Goal: Information Seeking & Learning: Check status

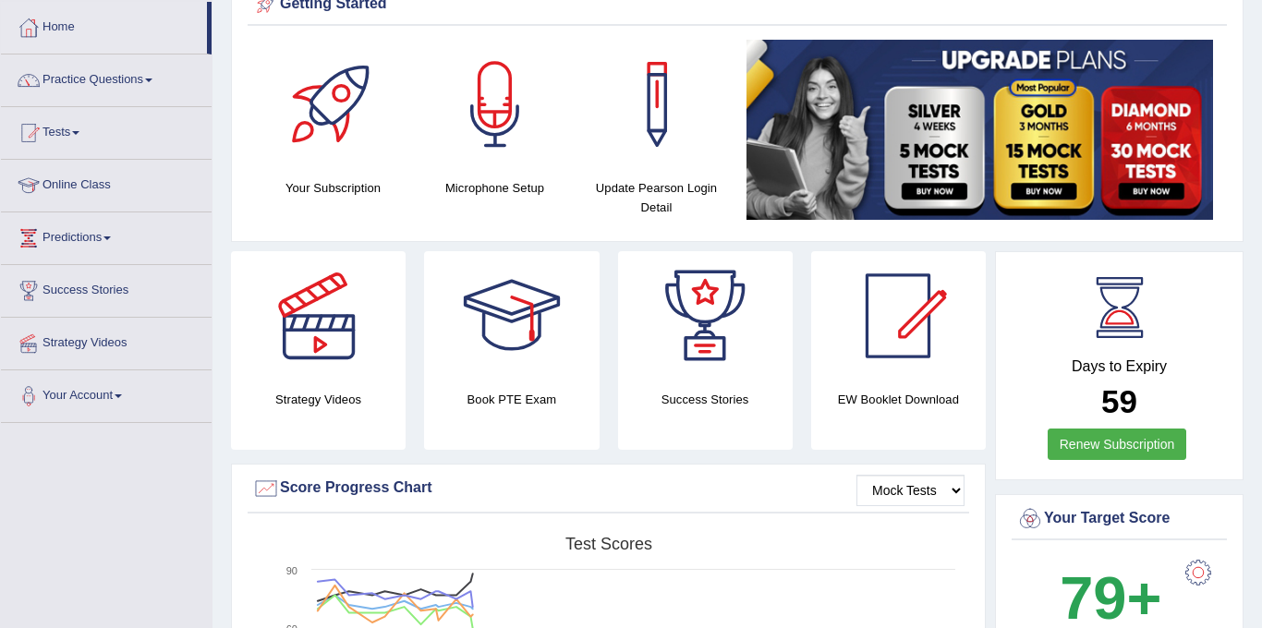
scroll to position [46, 0]
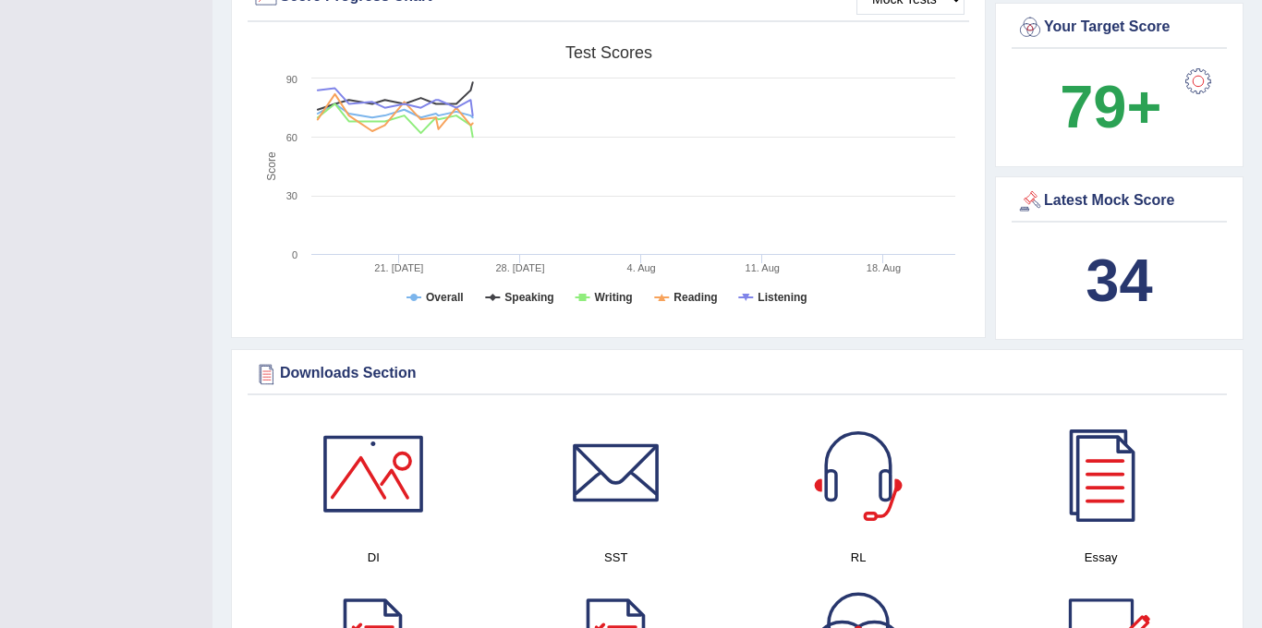
scroll to position [591, 0]
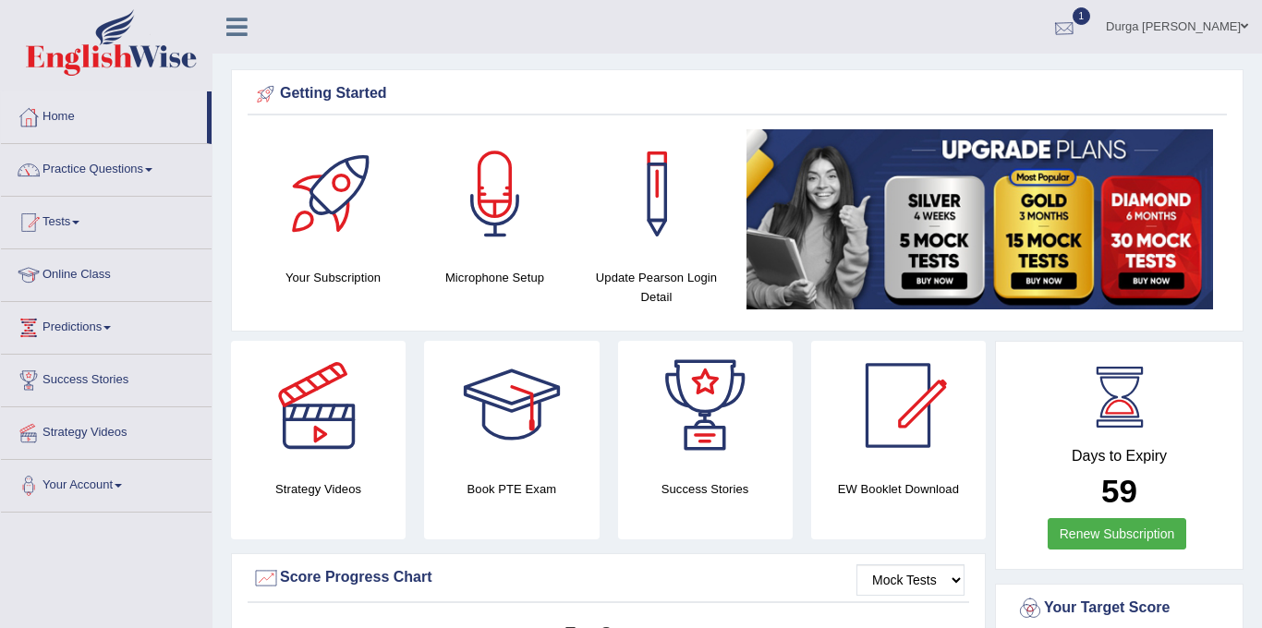
click at [1078, 18] on div at bounding box center [1065, 28] width 28 height 28
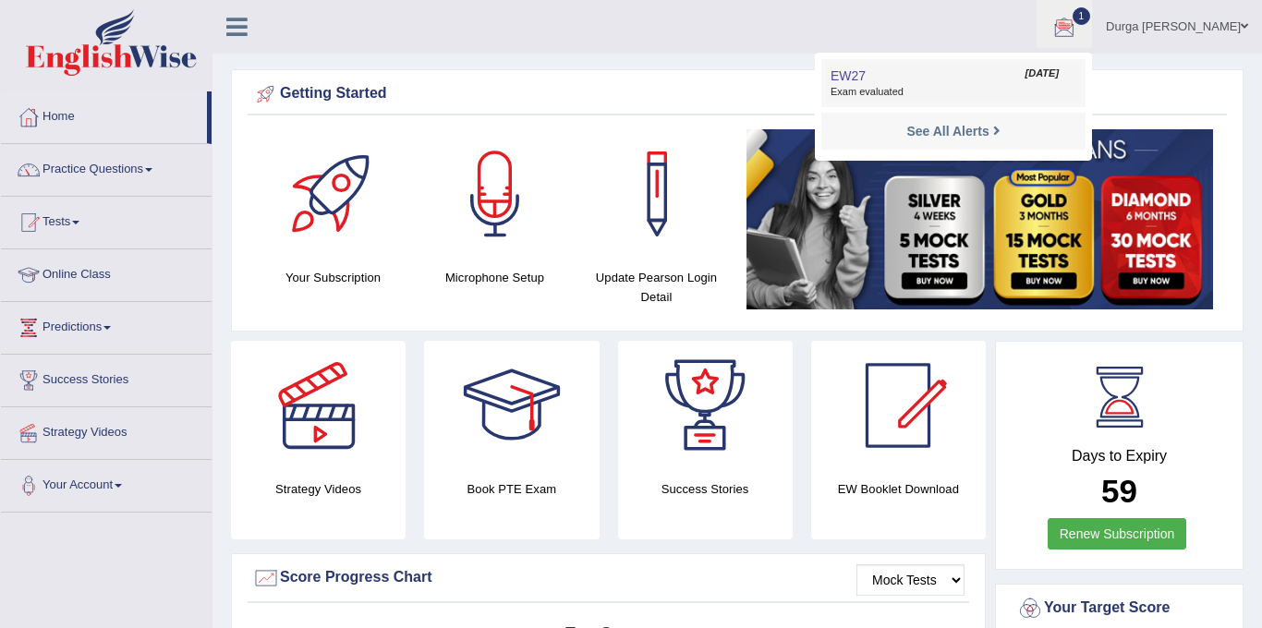
click at [1029, 97] on span "Exam evaluated" at bounding box center [954, 92] width 246 height 15
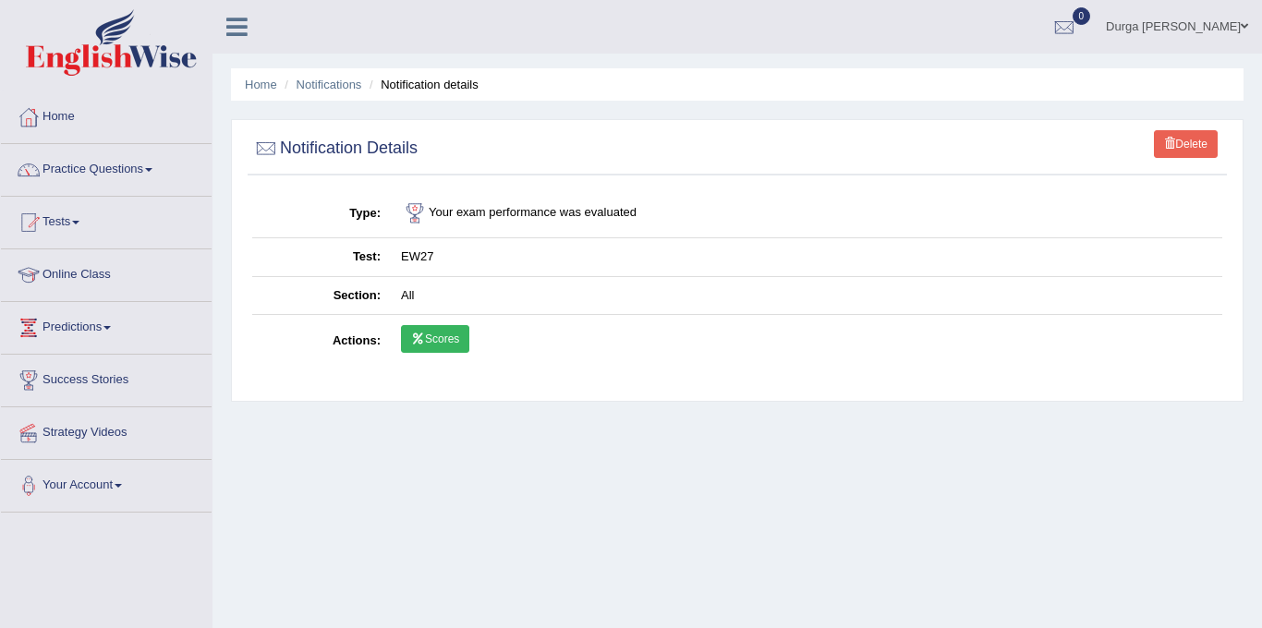
click at [454, 342] on link "Scores" at bounding box center [435, 339] width 68 height 28
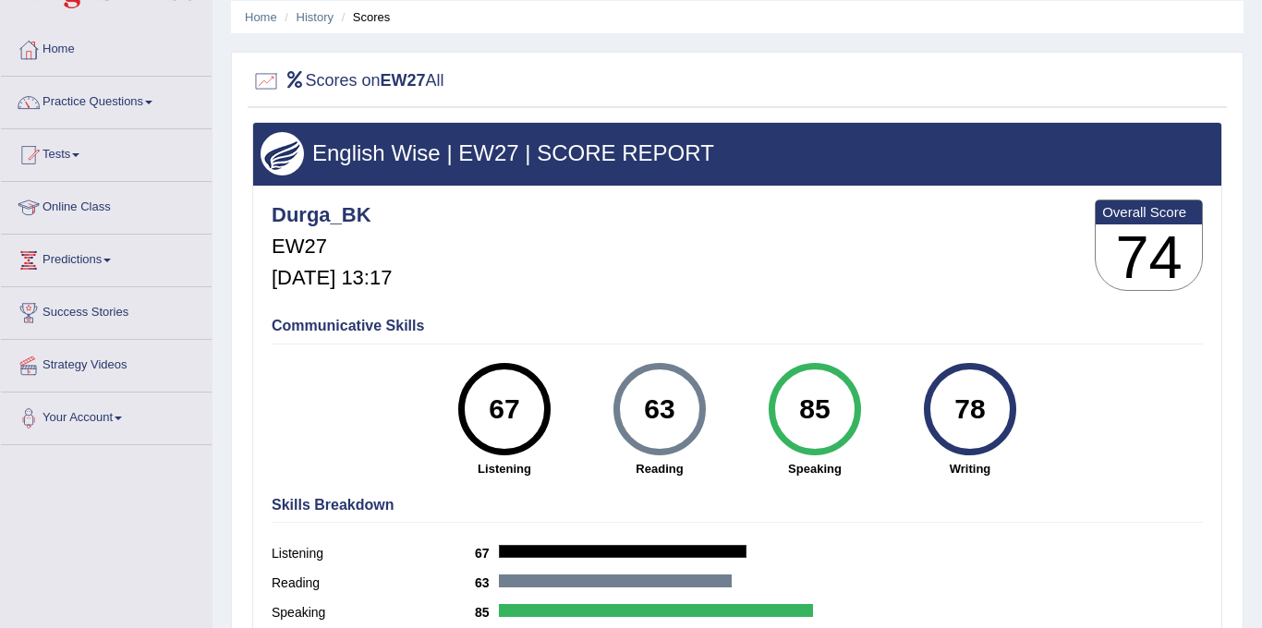
scroll to position [61, 0]
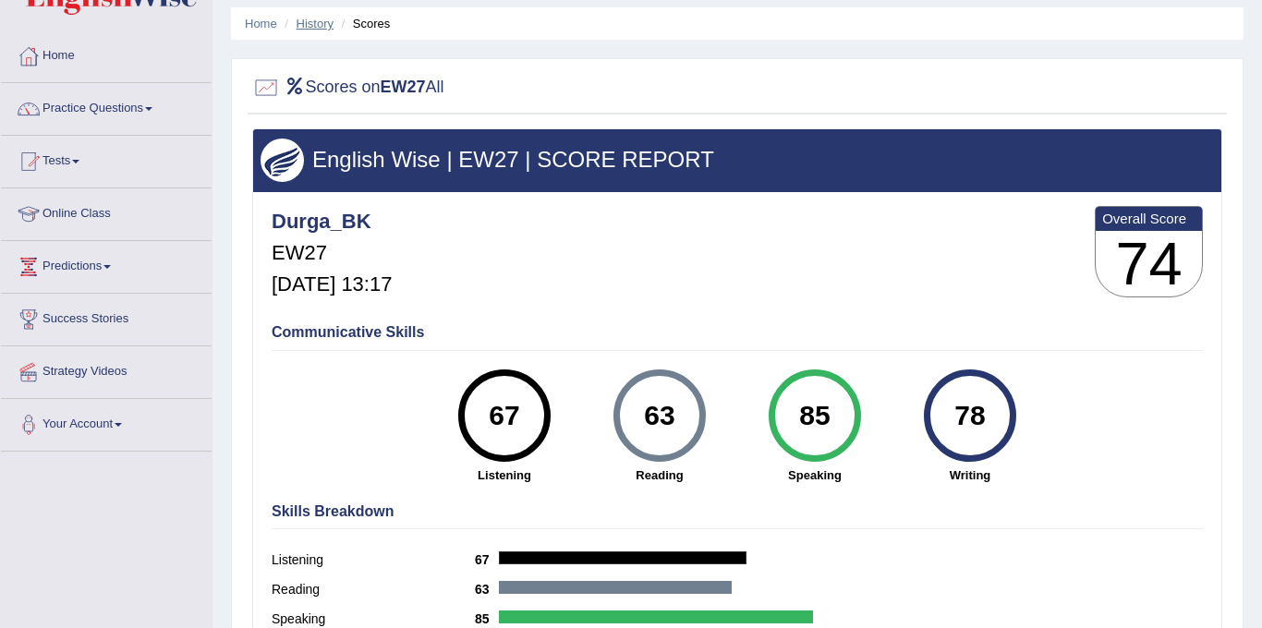
click at [312, 28] on link "History" at bounding box center [315, 24] width 37 height 14
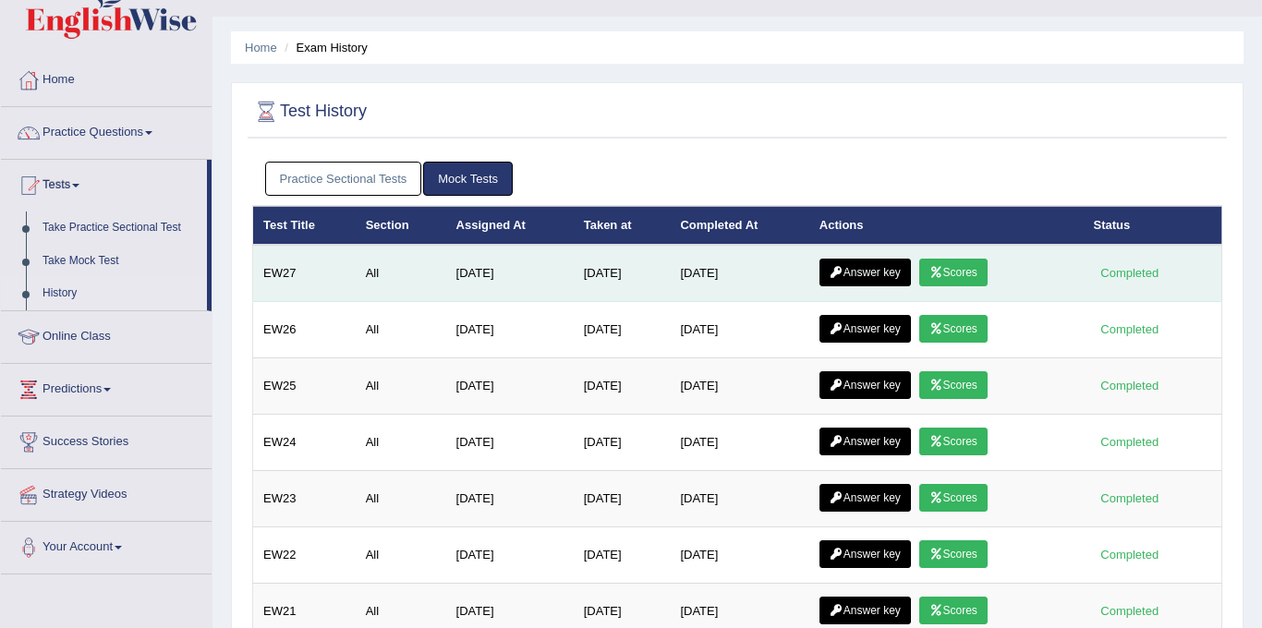
click at [874, 271] on link "Answer key" at bounding box center [865, 273] width 91 height 28
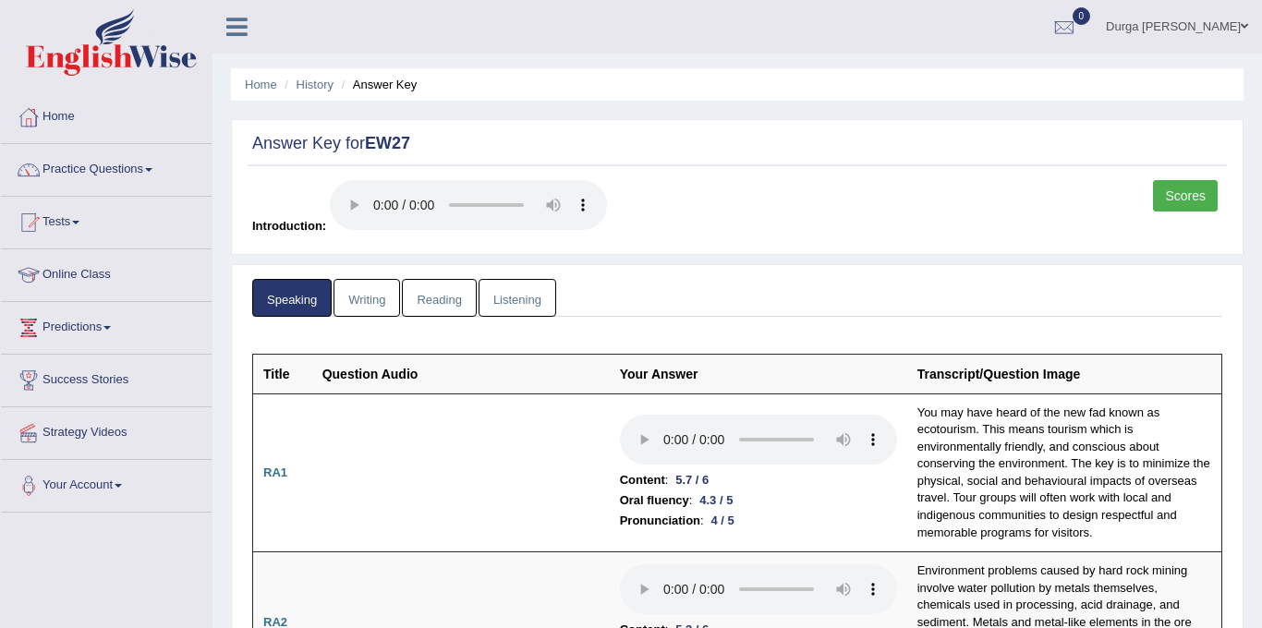
click at [379, 294] on link "Writing" at bounding box center [367, 298] width 67 height 38
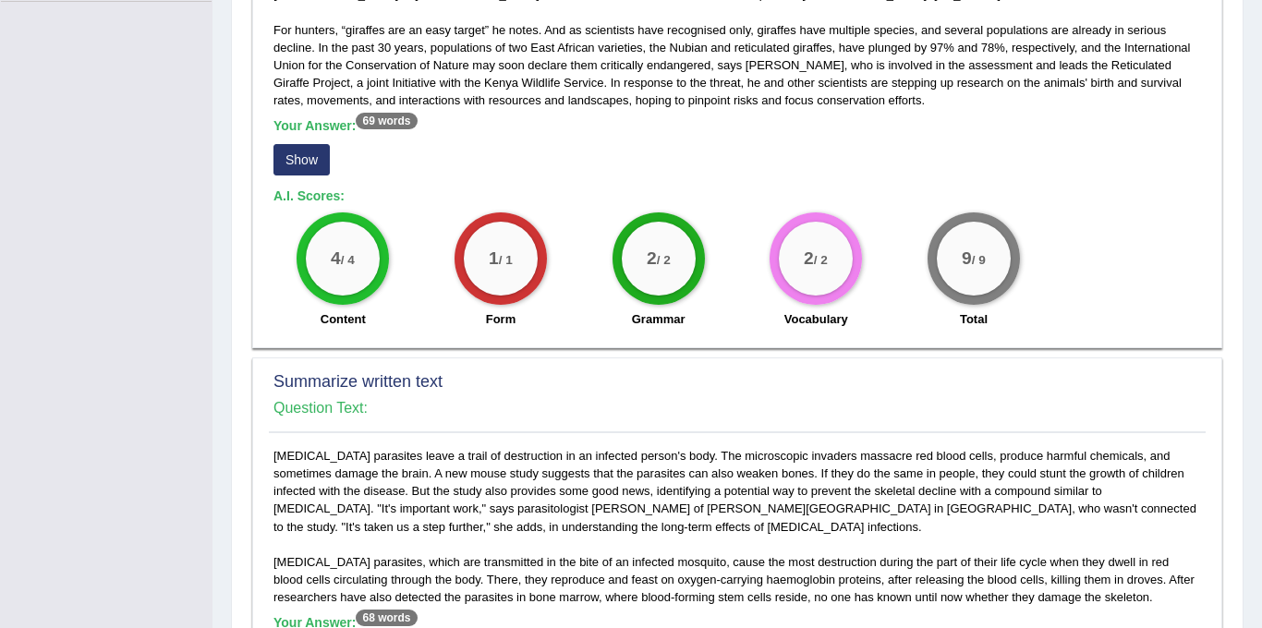
scroll to position [755, 0]
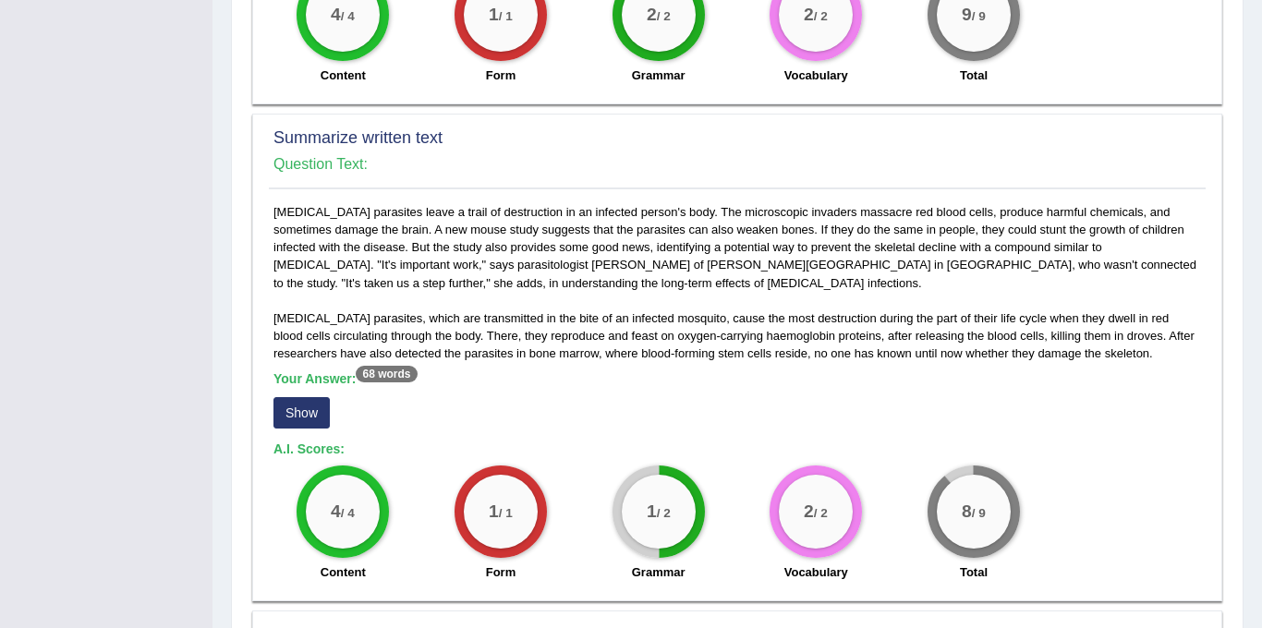
click at [298, 413] on button "Show" at bounding box center [301, 412] width 56 height 31
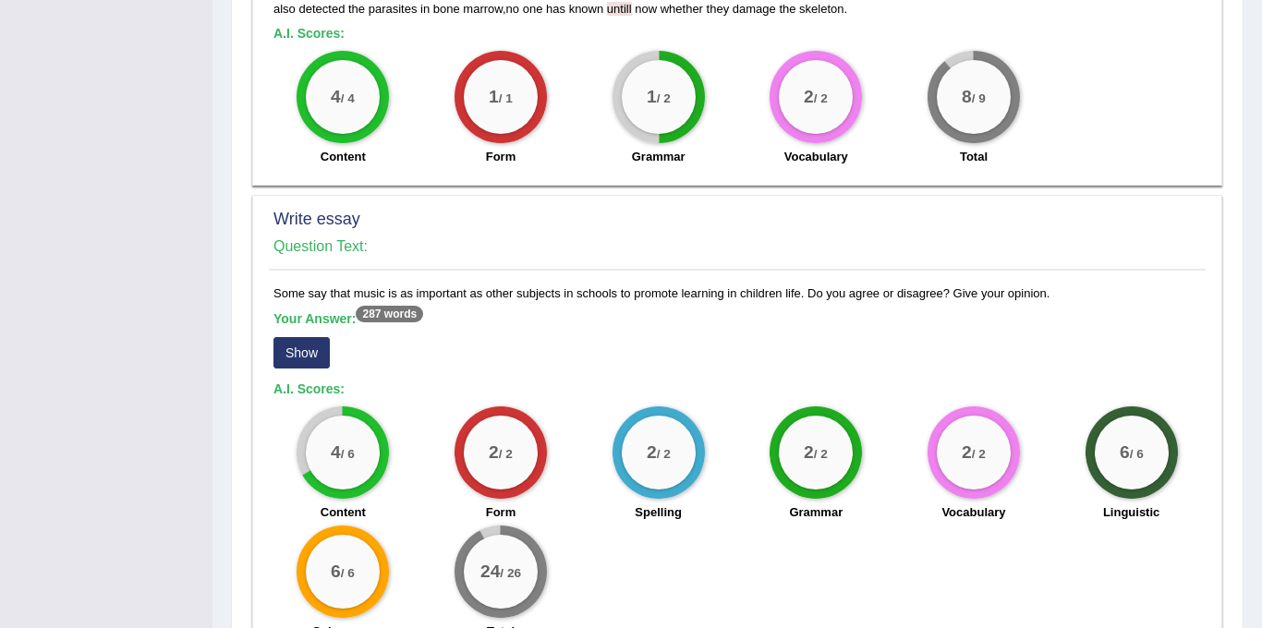
scroll to position [1305, 0]
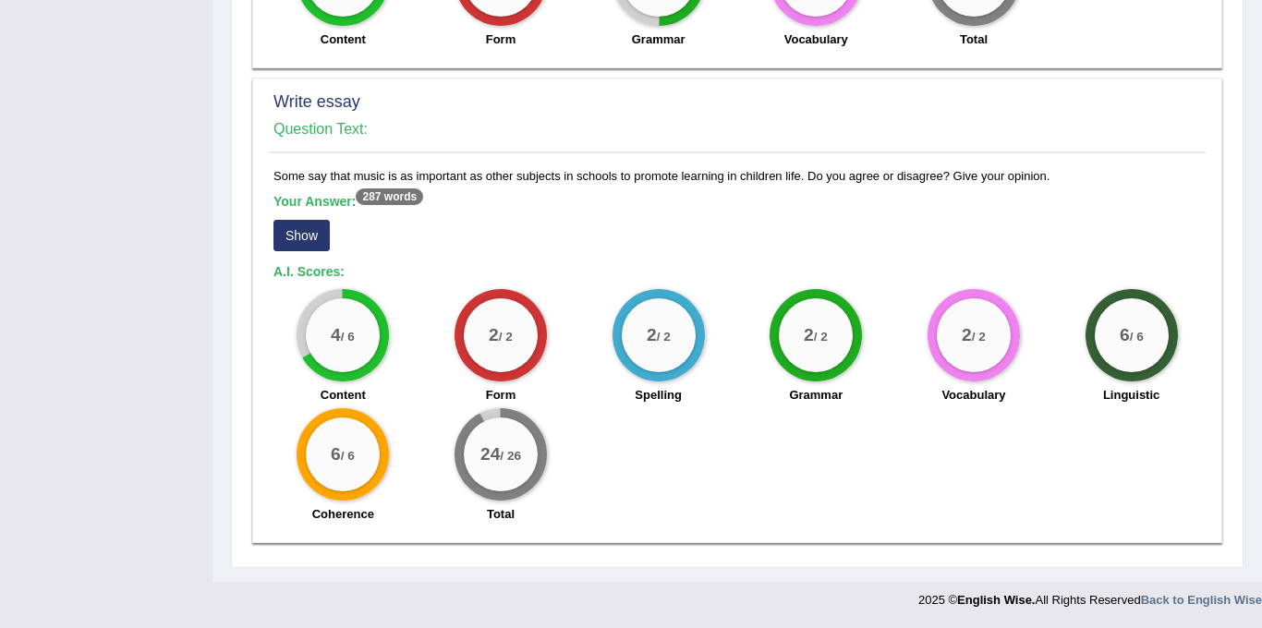
click at [310, 245] on button "Show" at bounding box center [301, 235] width 56 height 31
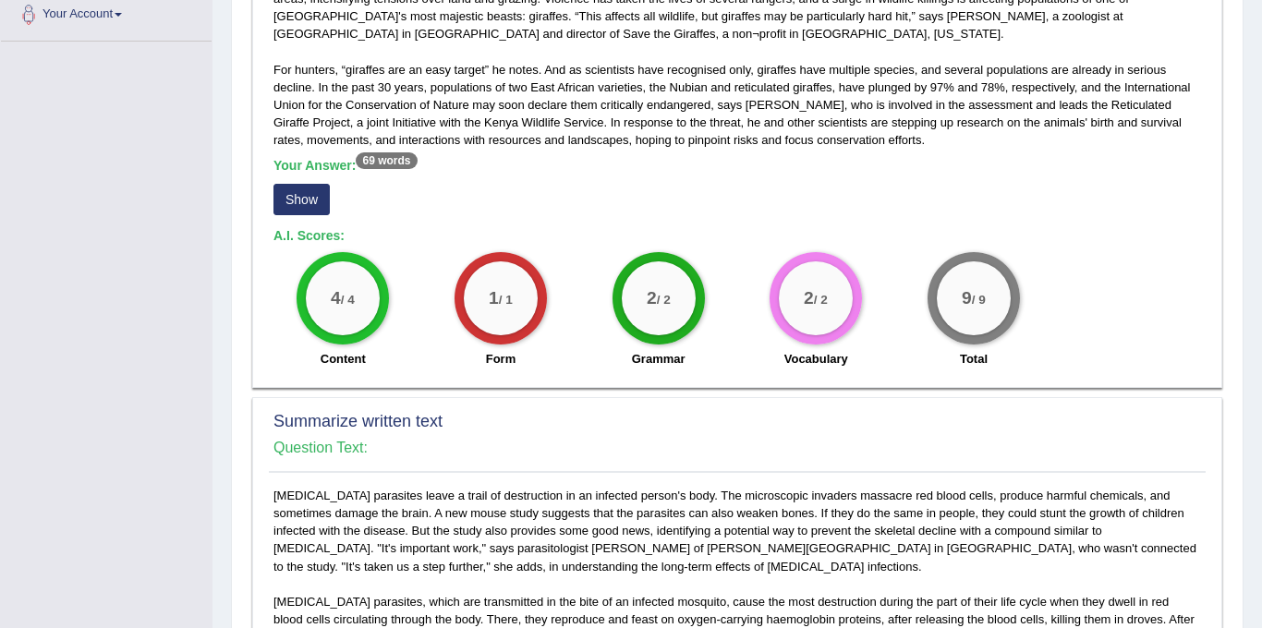
scroll to position [0, 0]
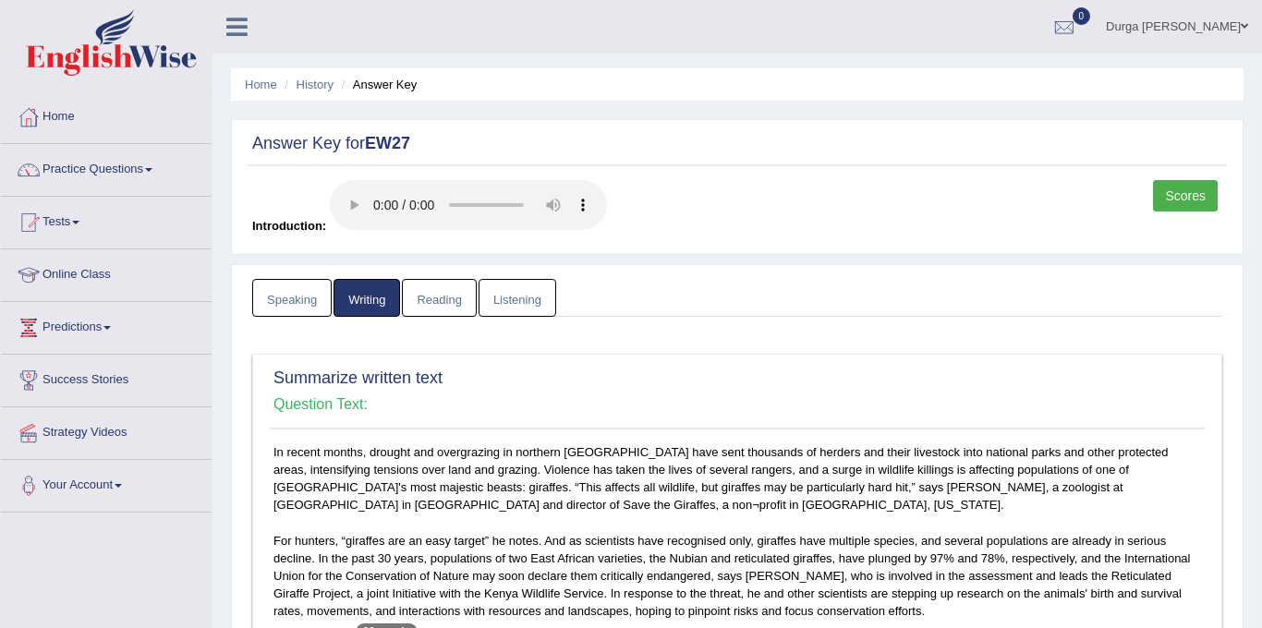
click at [456, 301] on link "Reading" at bounding box center [439, 298] width 74 height 38
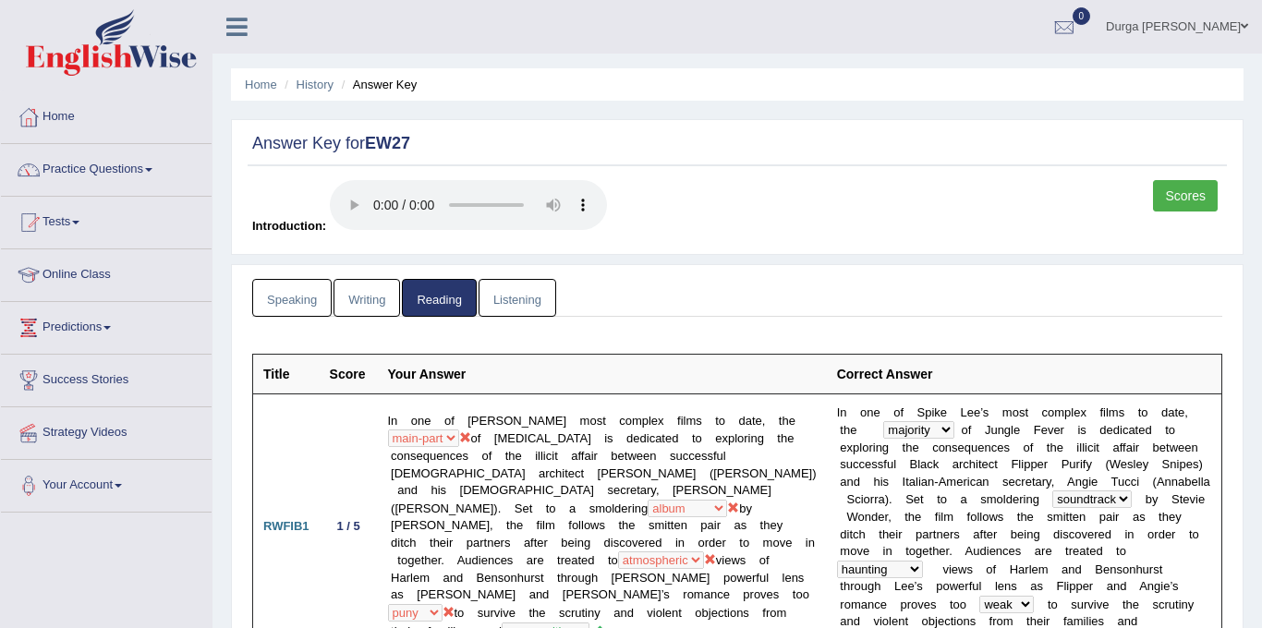
click at [1164, 188] on link "Scores" at bounding box center [1185, 195] width 65 height 31
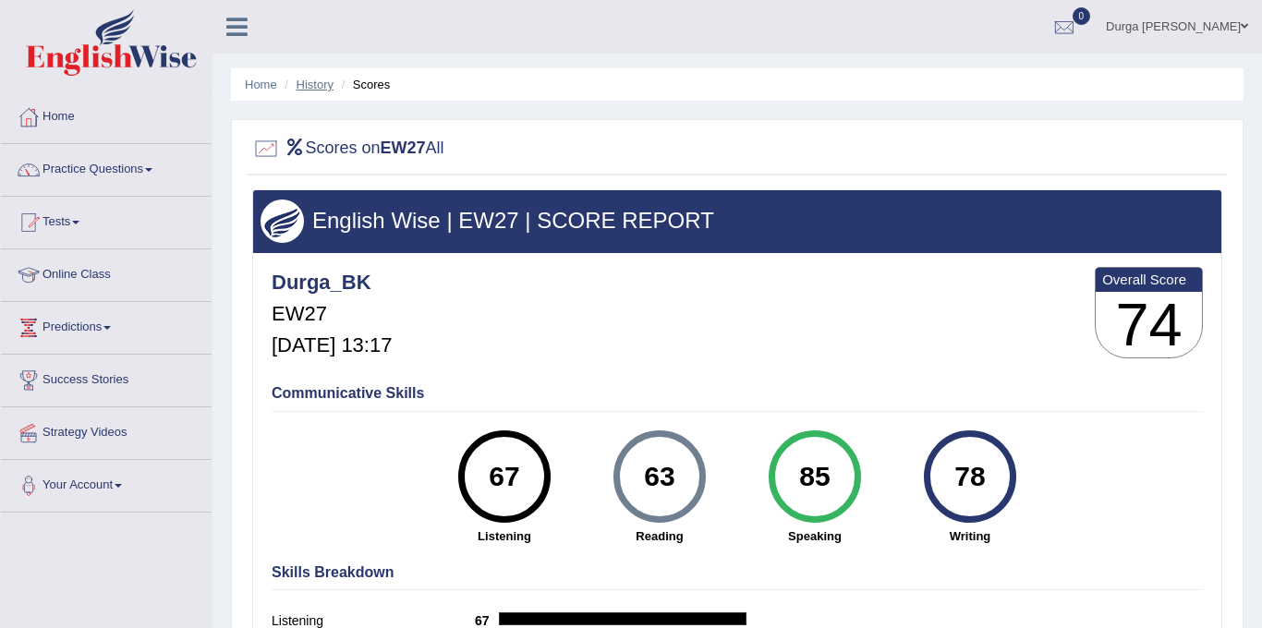
click at [320, 80] on link "History" at bounding box center [315, 85] width 37 height 14
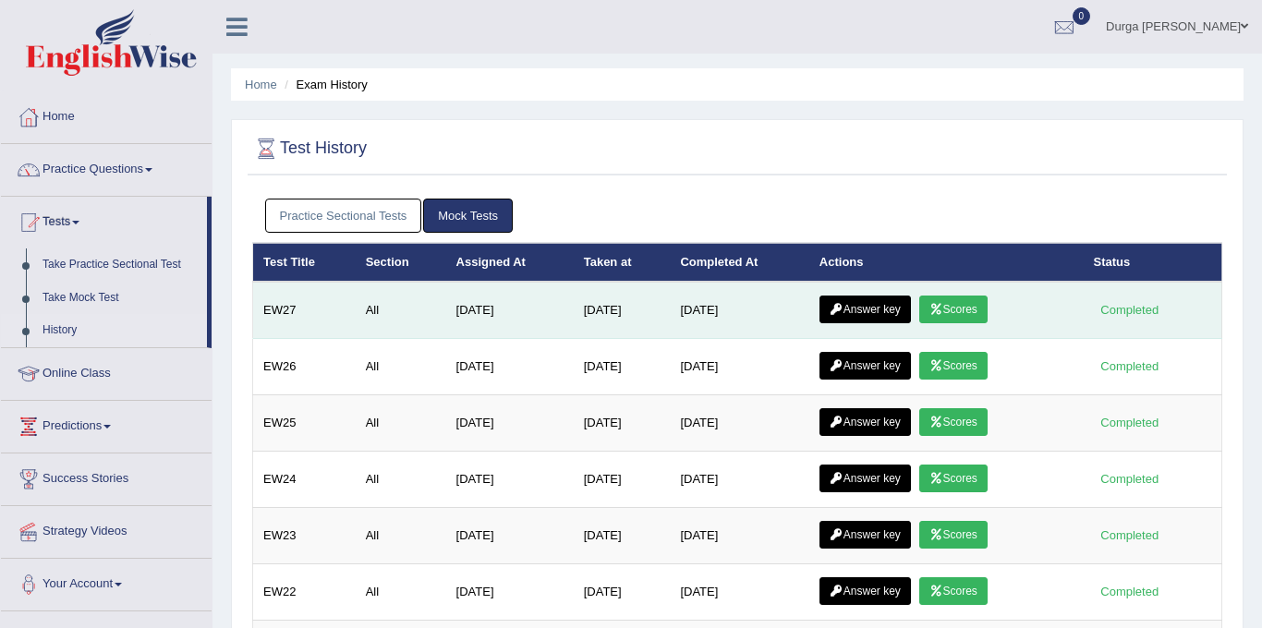
click at [881, 300] on link "Answer key" at bounding box center [865, 310] width 91 height 28
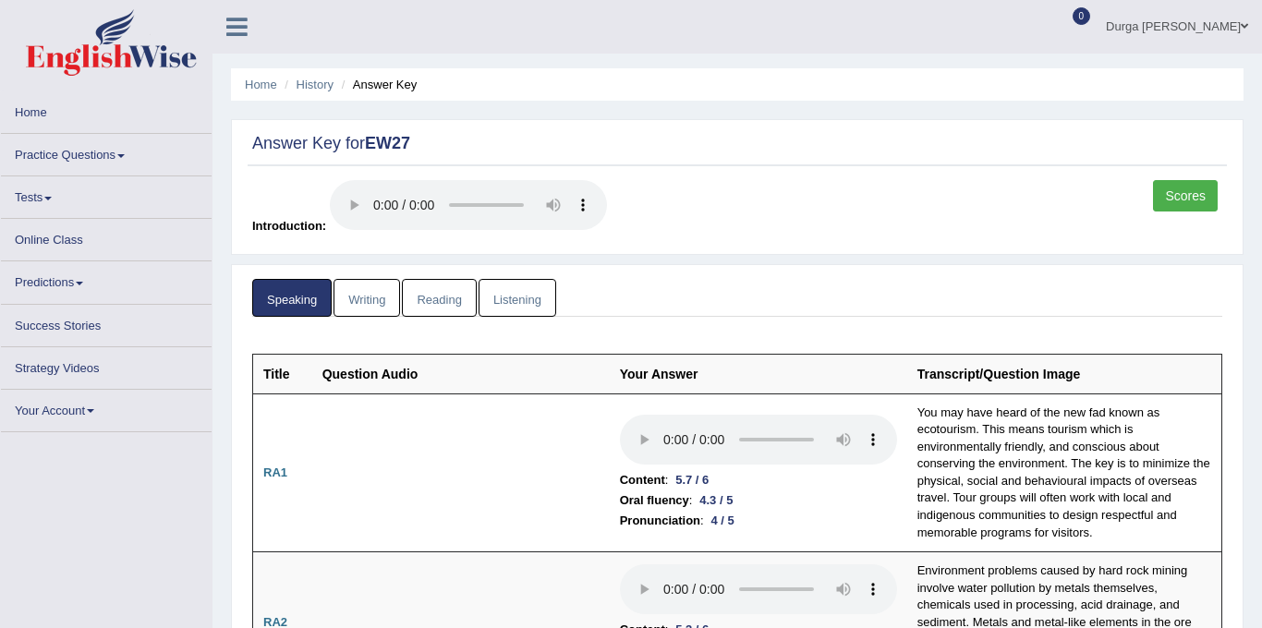
click at [431, 298] on link "Reading" at bounding box center [439, 298] width 74 height 38
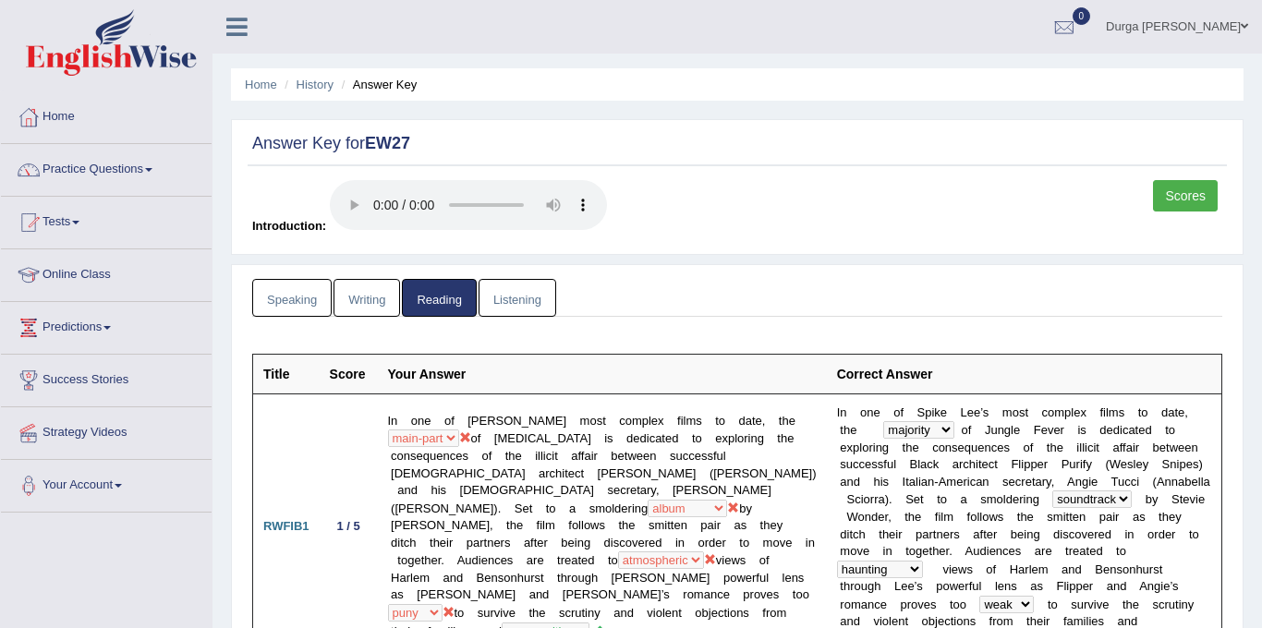
click at [532, 314] on link "Listening" at bounding box center [518, 298] width 78 height 38
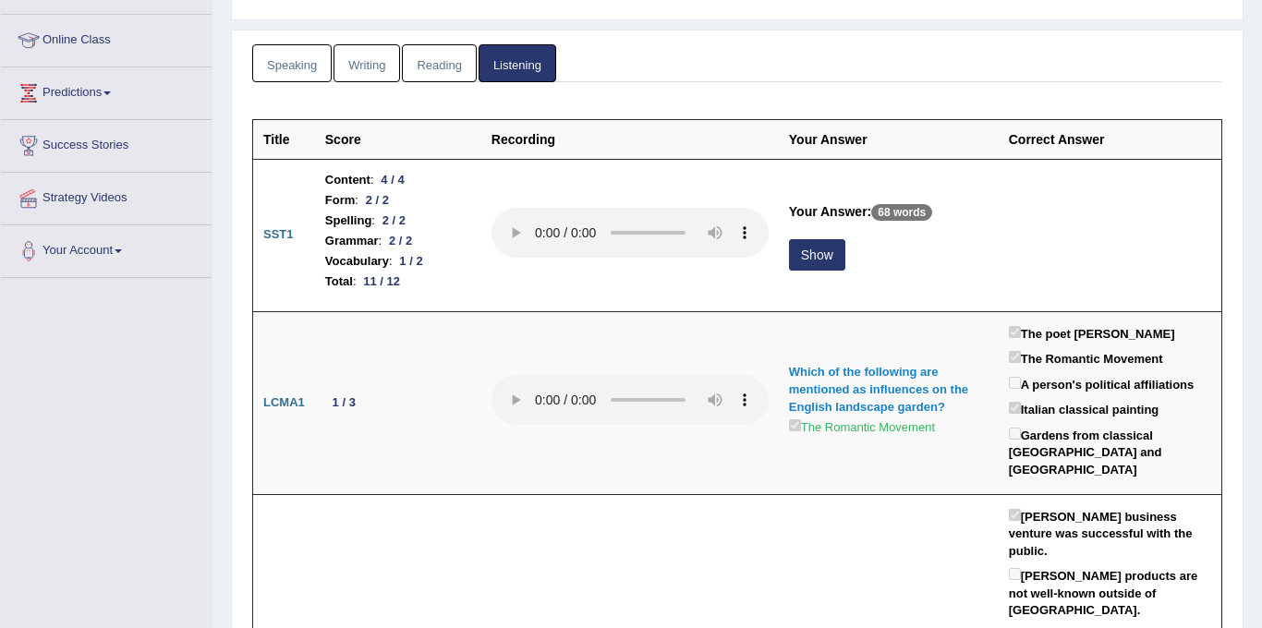
scroll to position [237, 0]
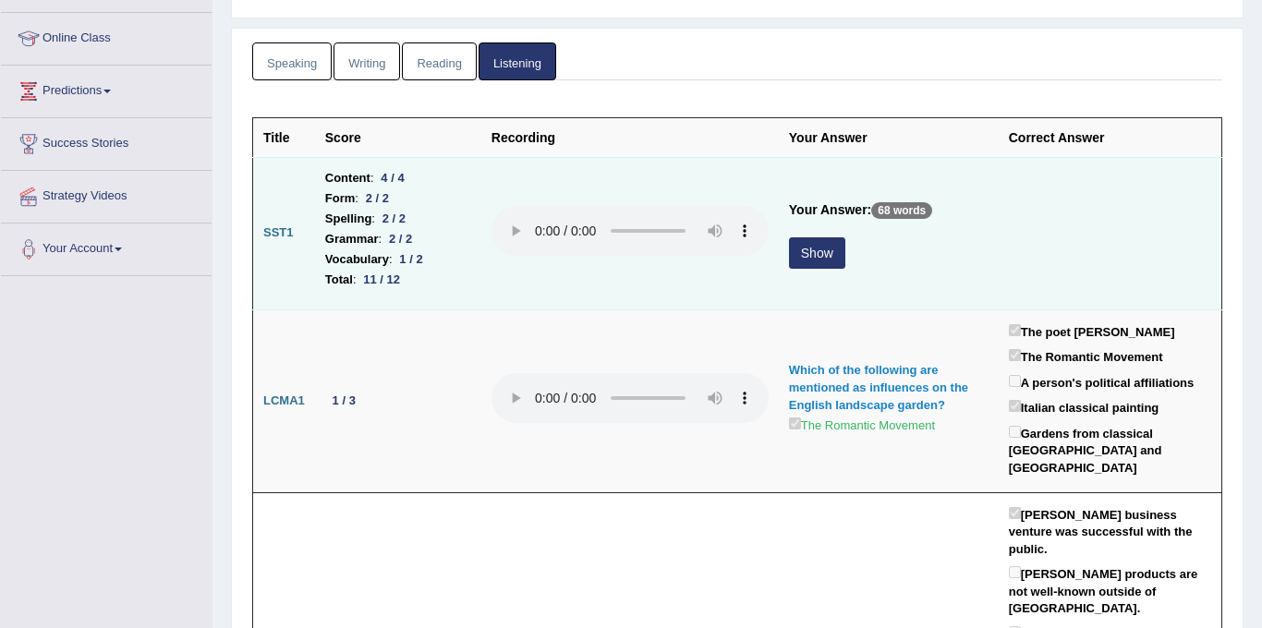
click at [824, 261] on button "Show" at bounding box center [817, 252] width 56 height 31
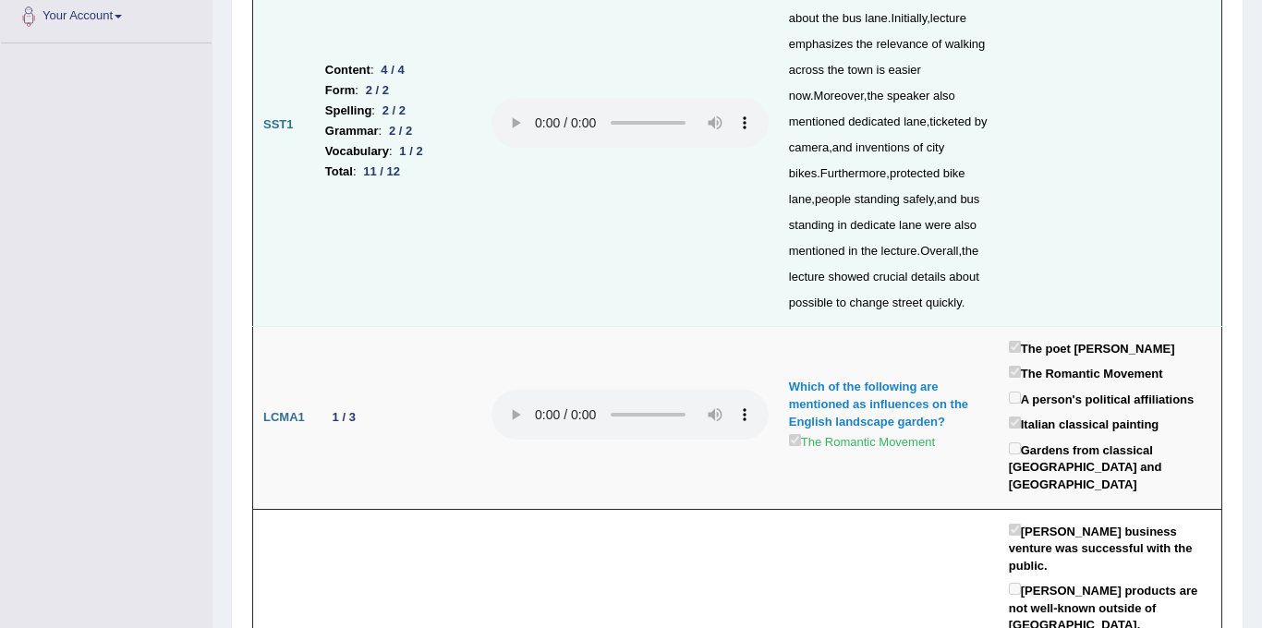
scroll to position [0, 0]
